Goal: Check status: Check status

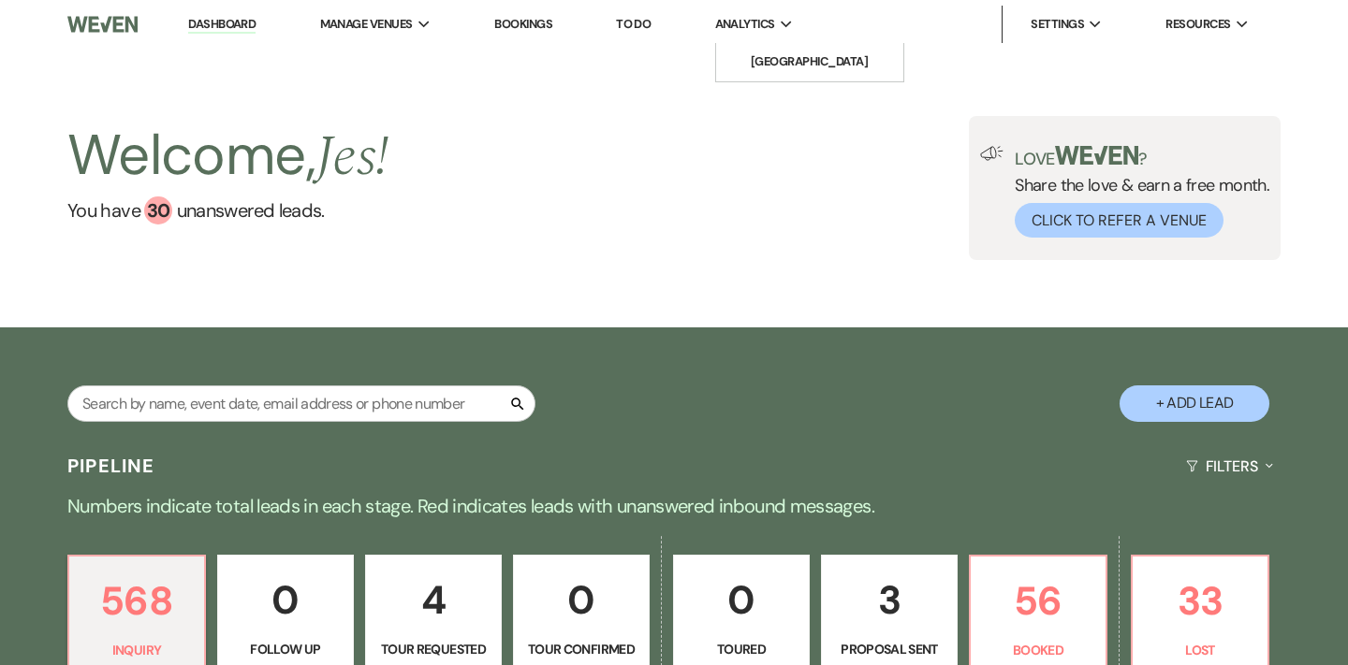
click at [772, 21] on span "Analytics" at bounding box center [745, 24] width 60 height 19
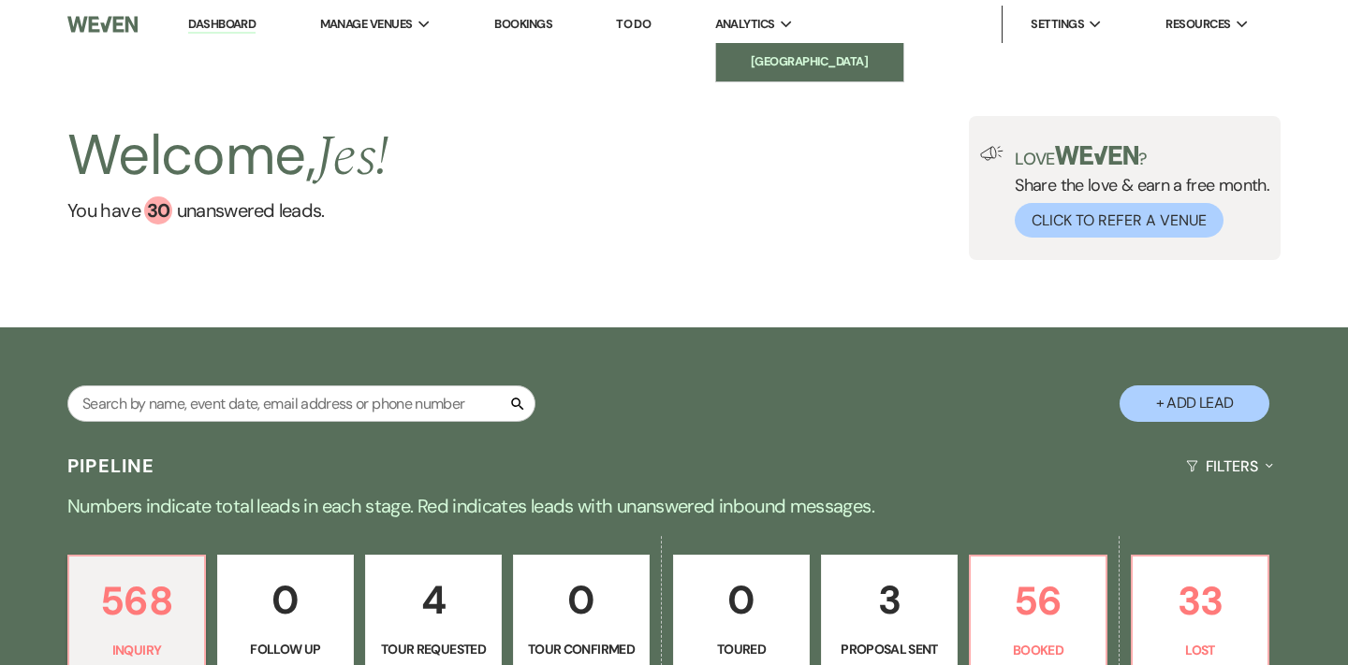
click at [763, 50] on link "[GEOGRAPHIC_DATA]" at bounding box center [809, 61] width 187 height 37
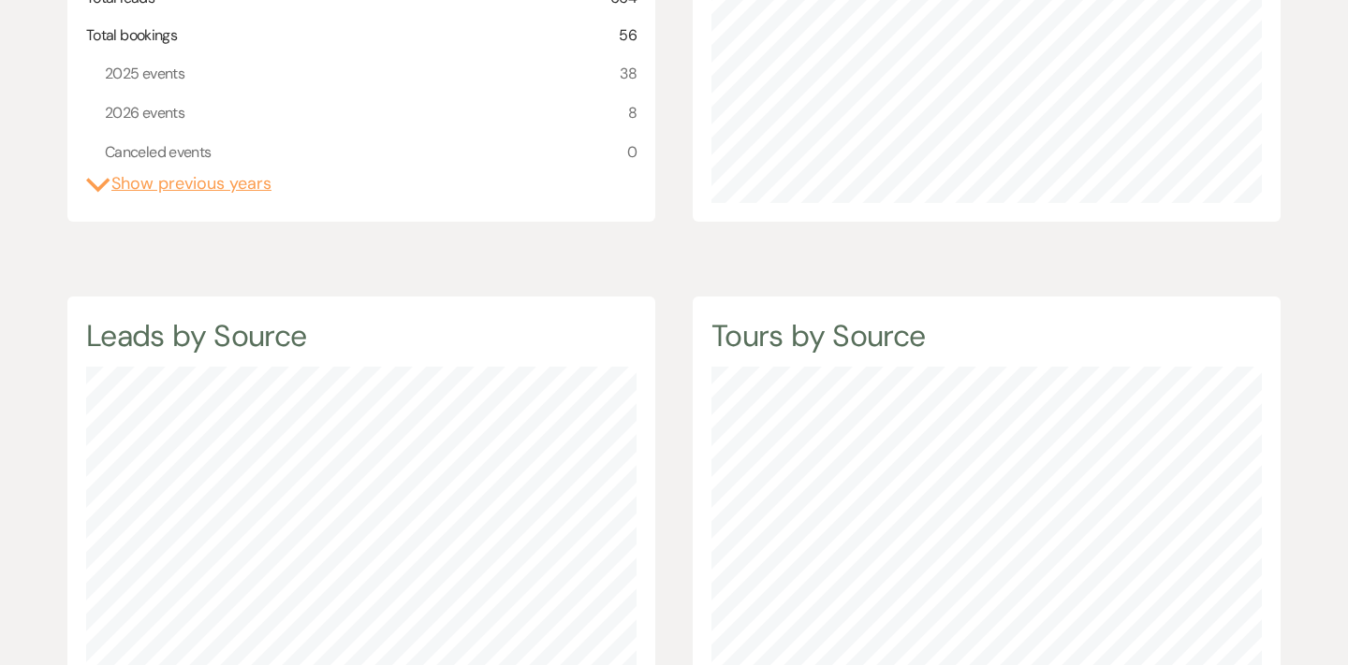
scroll to position [19, 0]
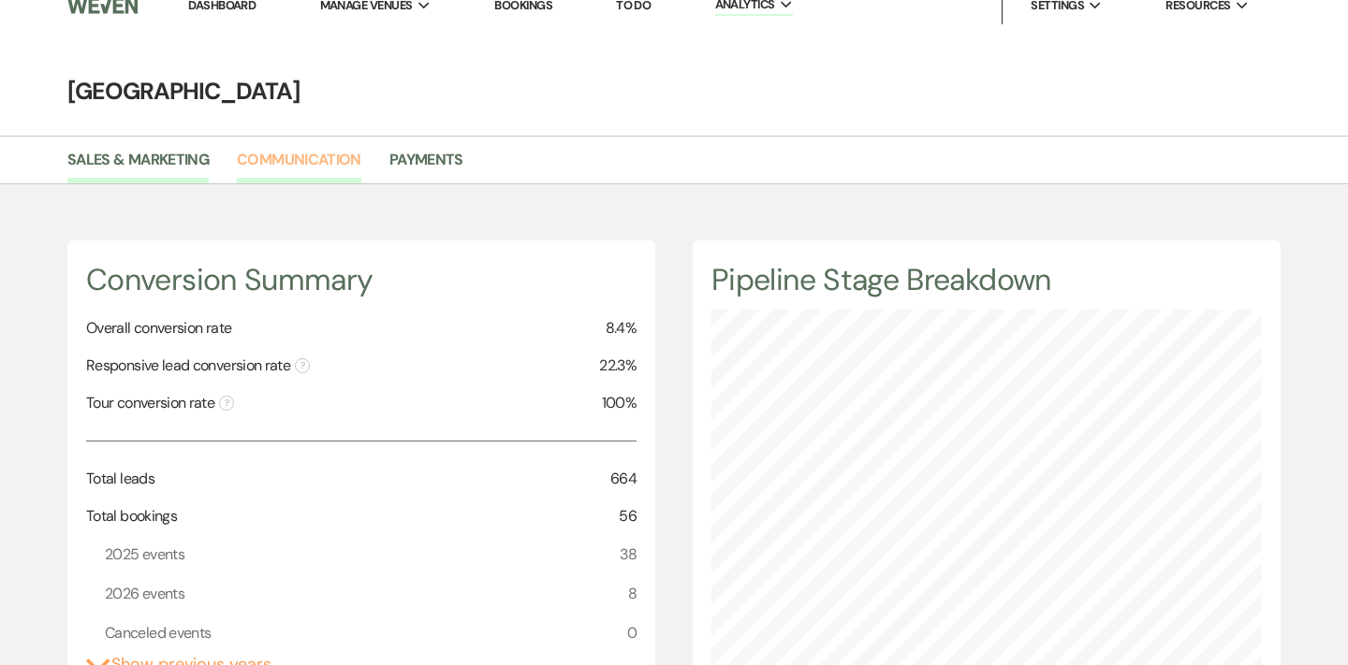
click at [293, 166] on link "Communication" at bounding box center [299, 166] width 124 height 36
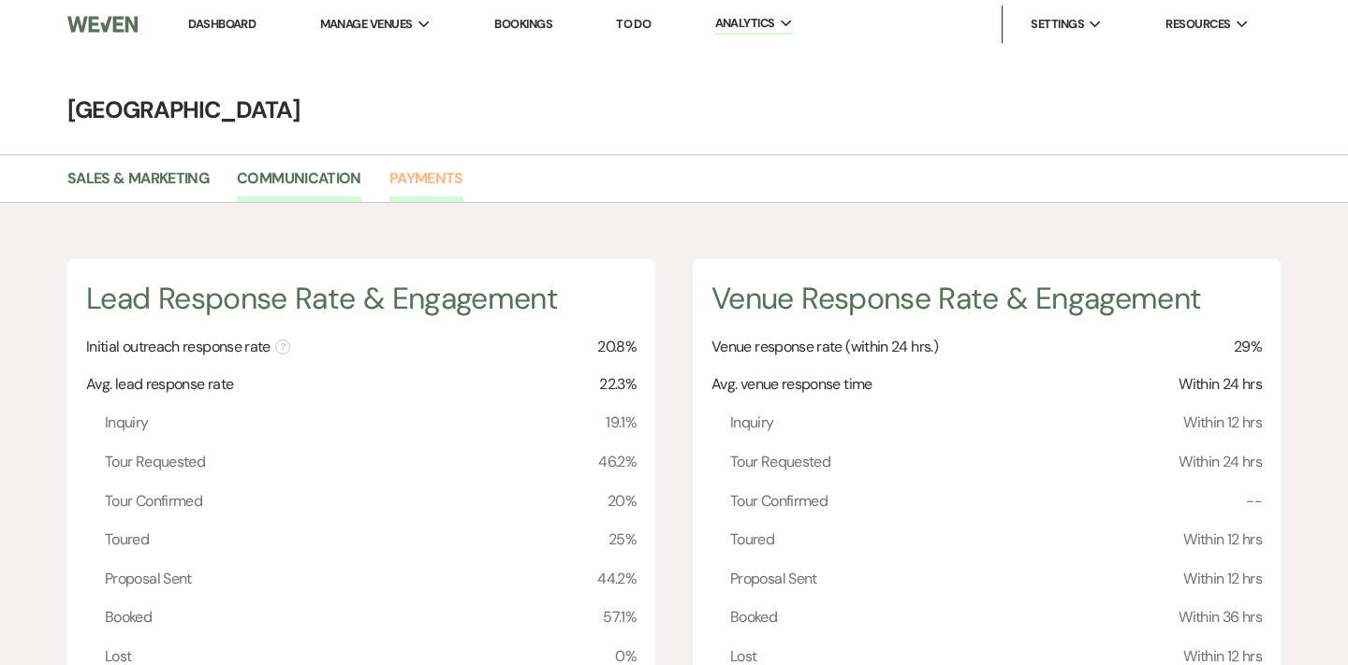
click at [417, 170] on link "Payments" at bounding box center [426, 185] width 74 height 36
select select "2025"
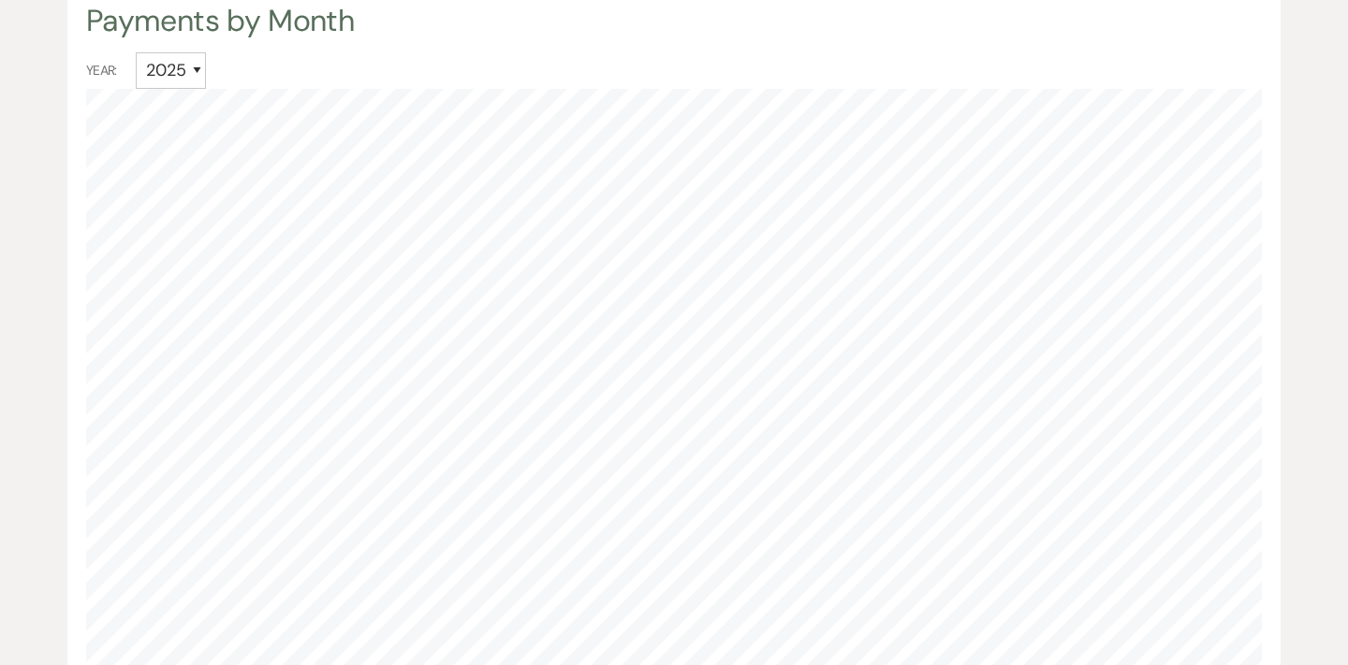
scroll to position [854, 0]
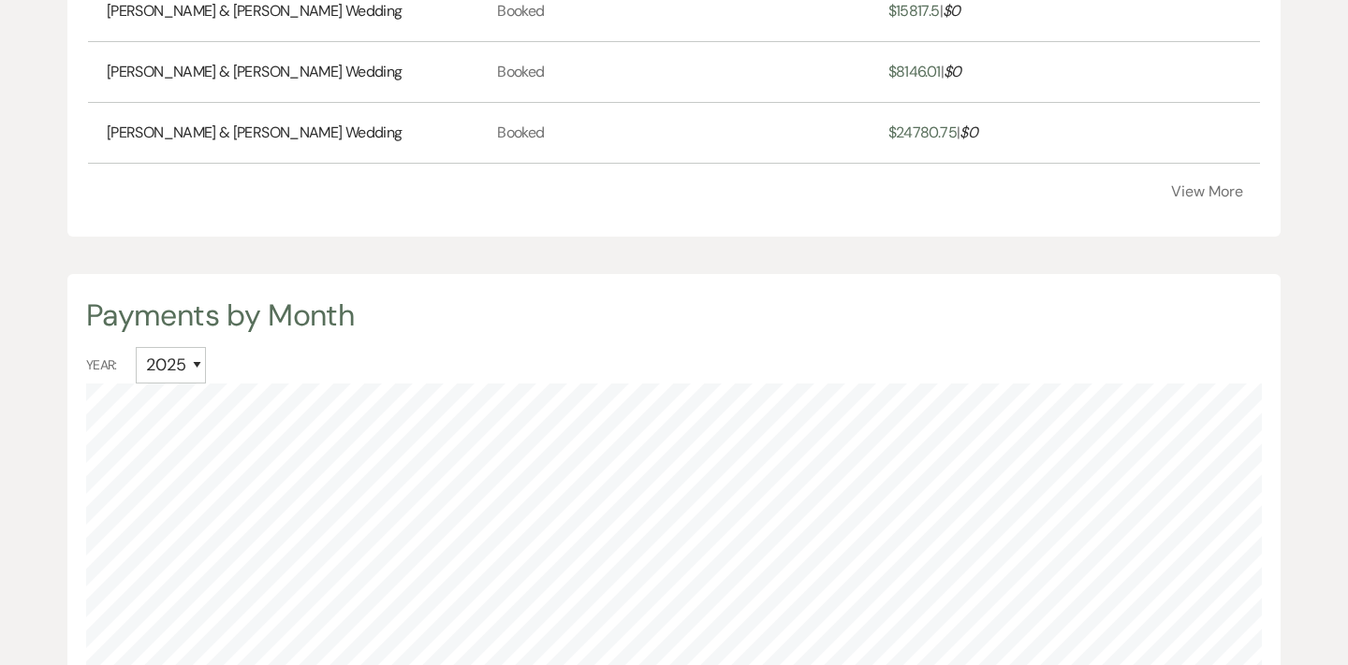
click at [1209, 199] on button "View More" at bounding box center [1207, 191] width 72 height 15
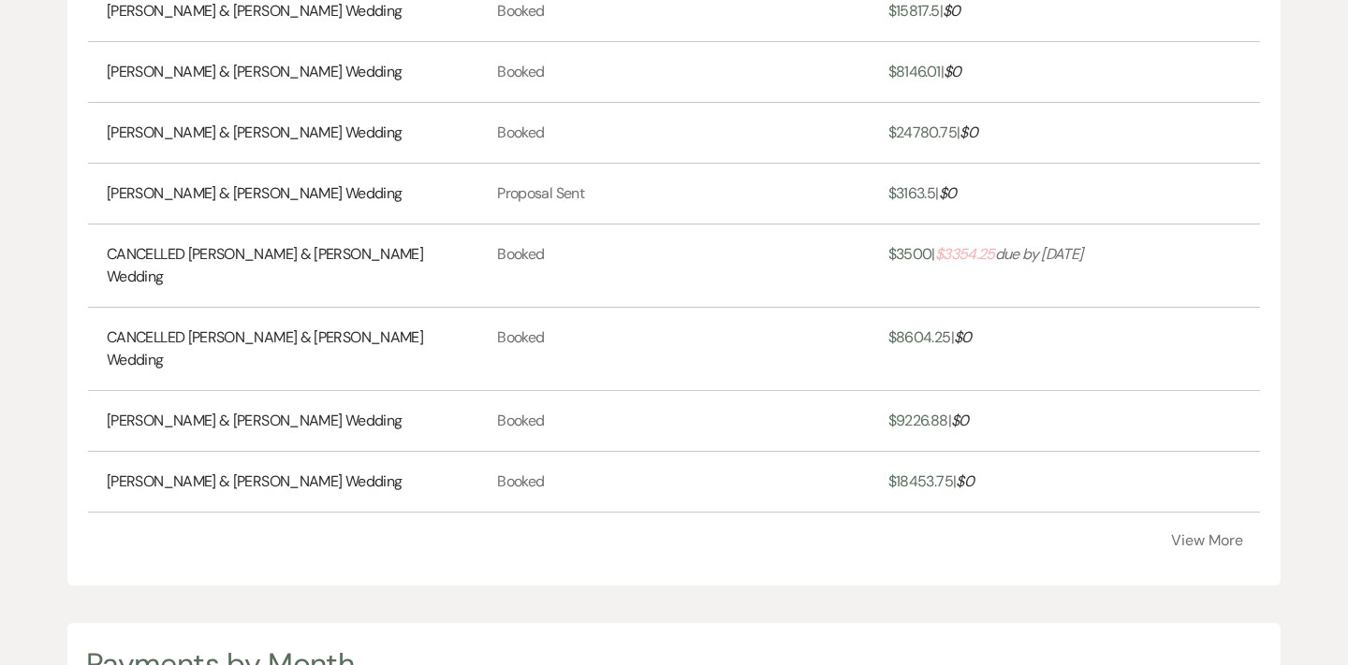
click at [678, 247] on td "Booked" at bounding box center [673, 266] width 390 height 83
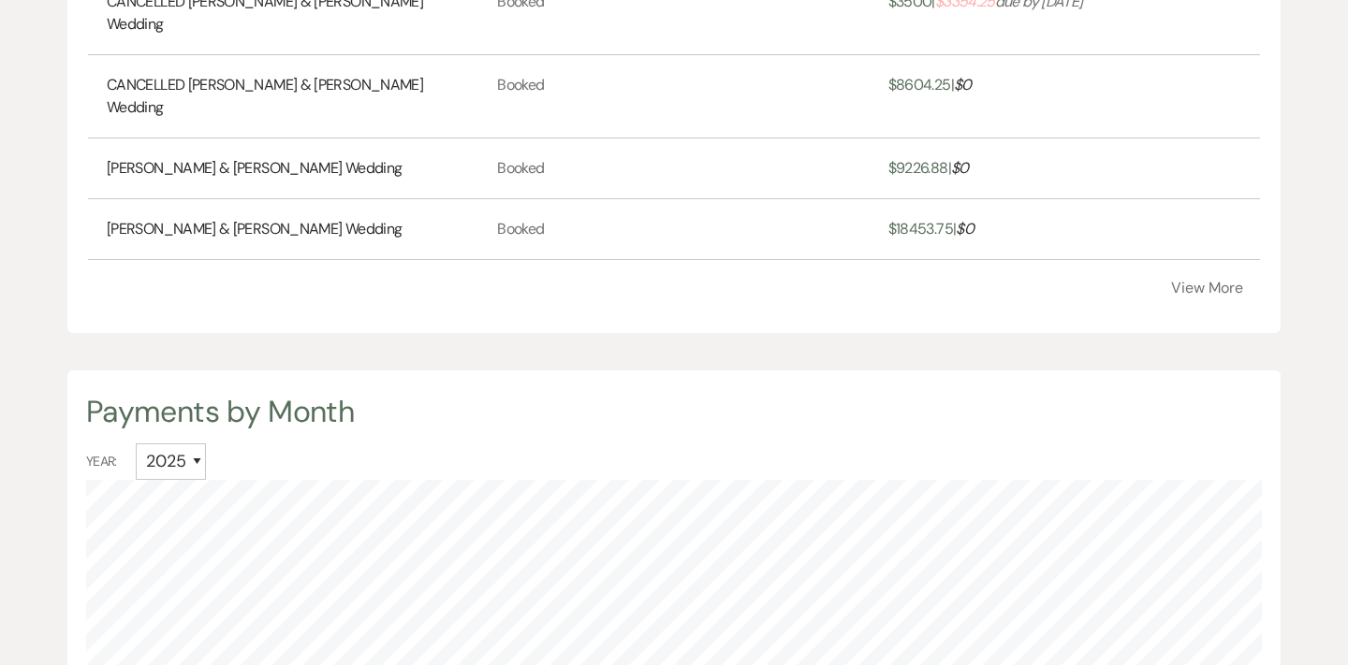
scroll to position [1116, 0]
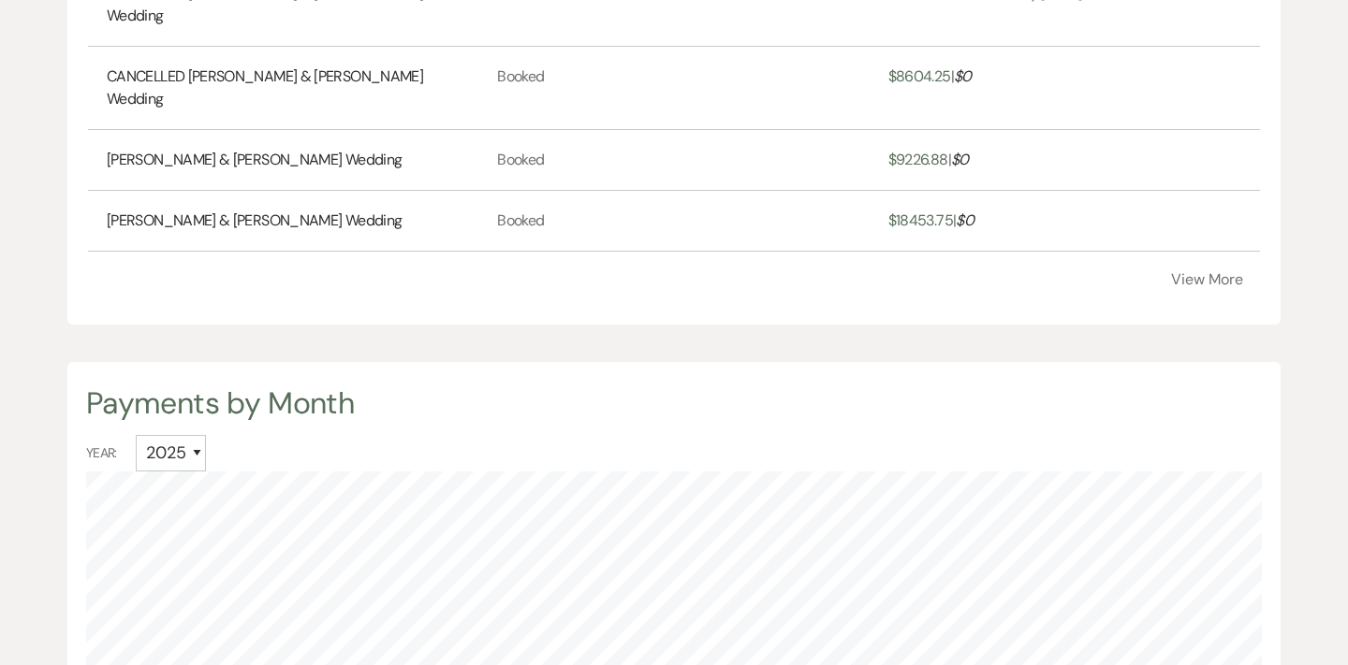
click at [1199, 287] on button "View More" at bounding box center [1207, 279] width 72 height 15
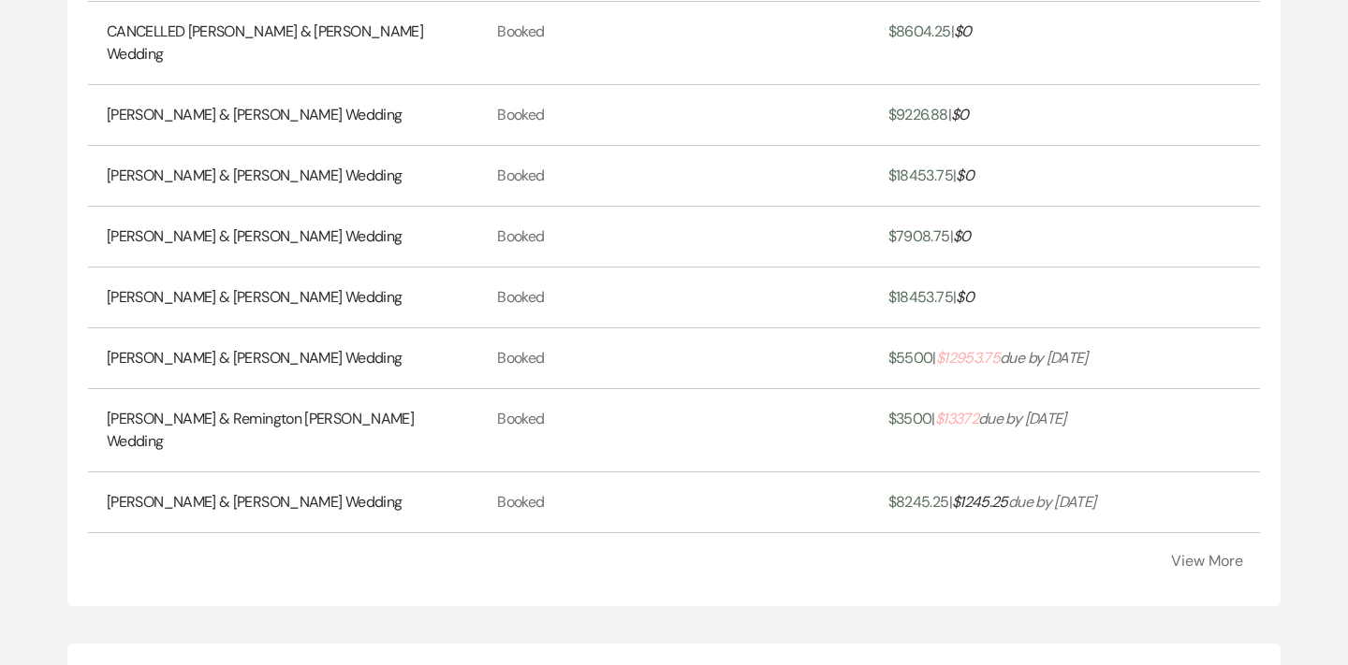
scroll to position [1163, 0]
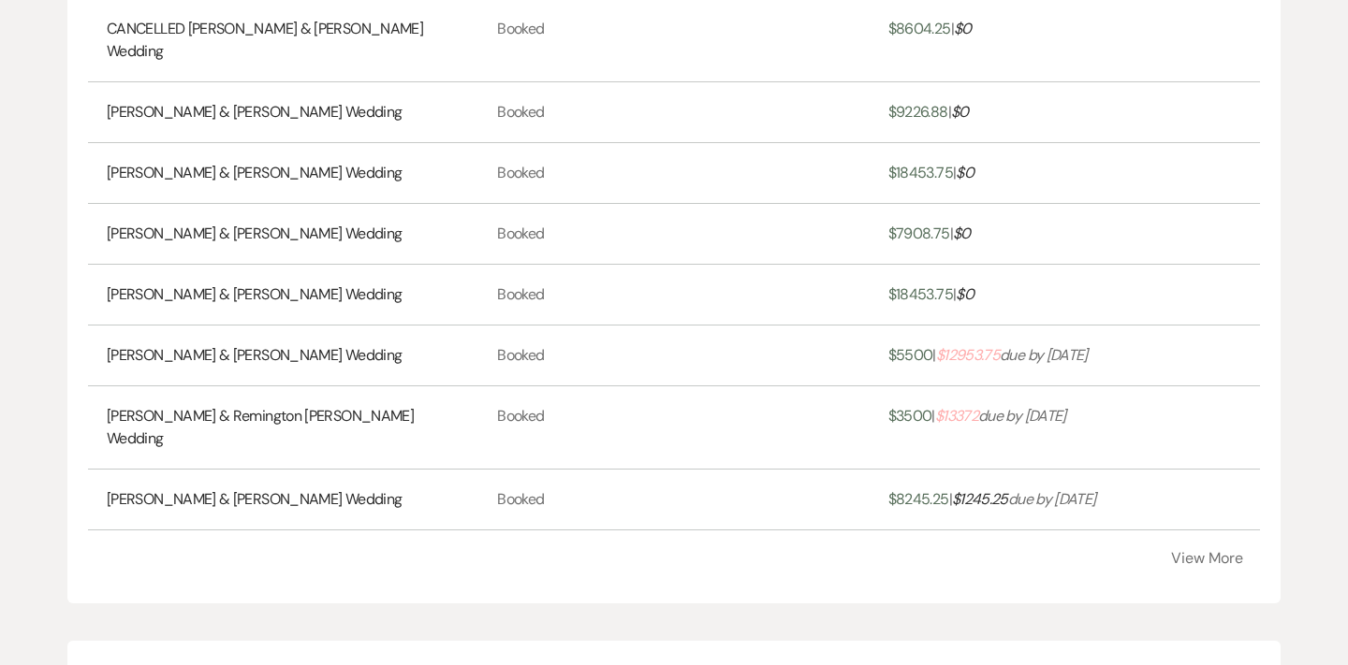
click at [288, 405] on link "[PERSON_NAME] & Remington [PERSON_NAME] Wedding" at bounding box center [283, 427] width 353 height 45
